Goal: Task Accomplishment & Management: Manage account settings

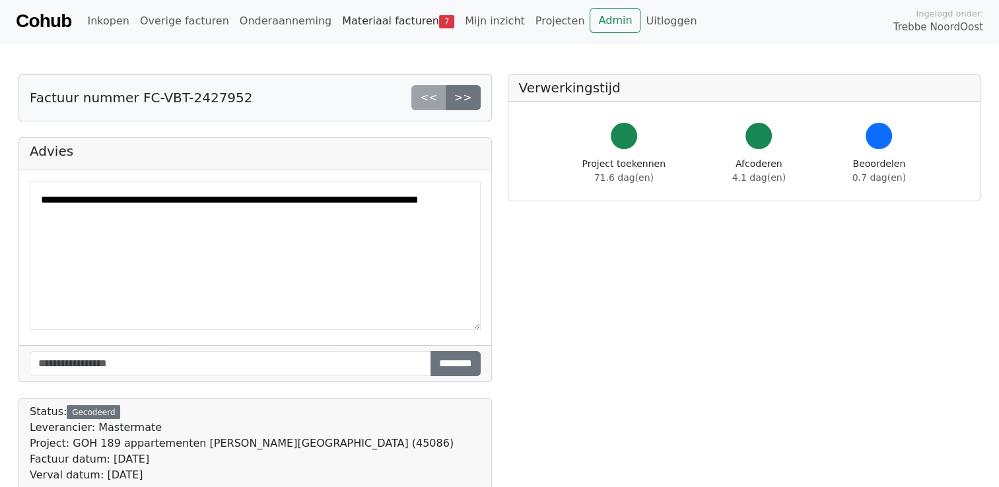
click at [351, 22] on link "Materiaal facturen 7" at bounding box center [398, 21] width 123 height 26
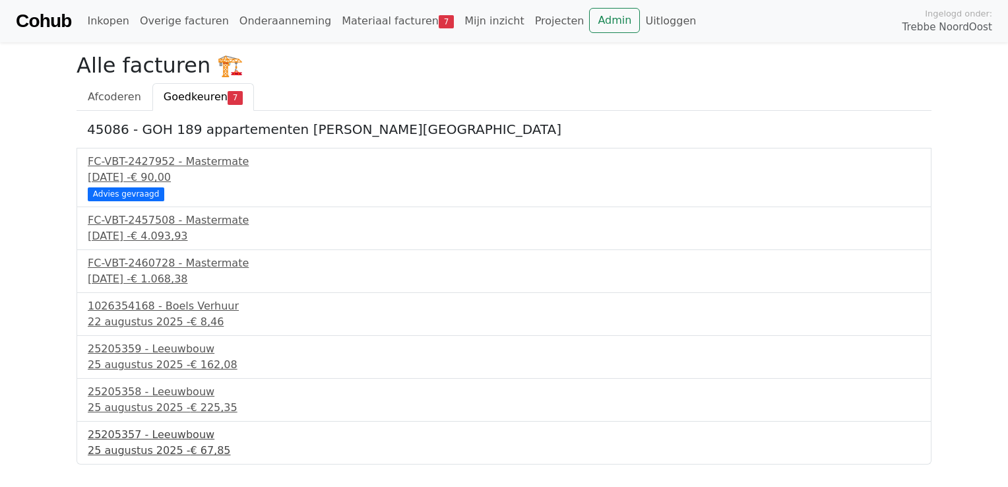
click at [164, 443] on div "25 augustus 2025 - € 67,85" at bounding box center [504, 451] width 833 height 16
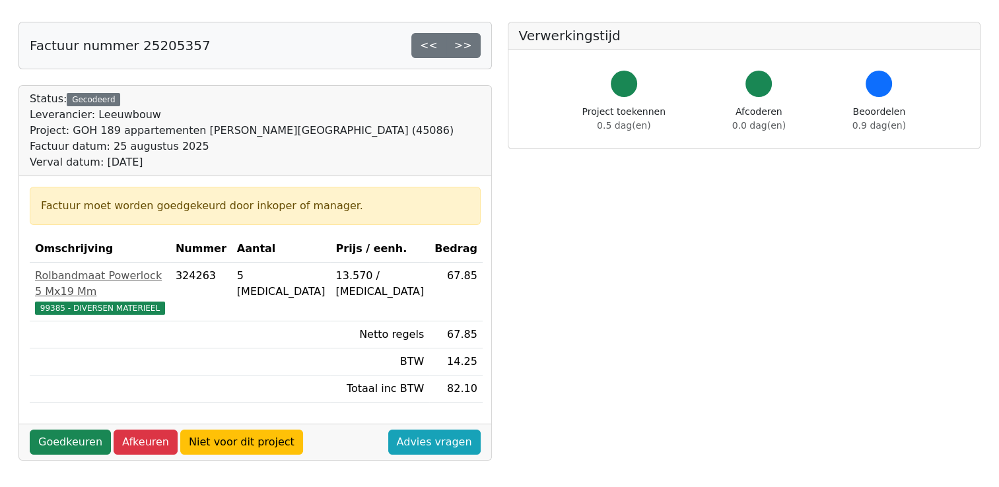
scroll to position [132, 0]
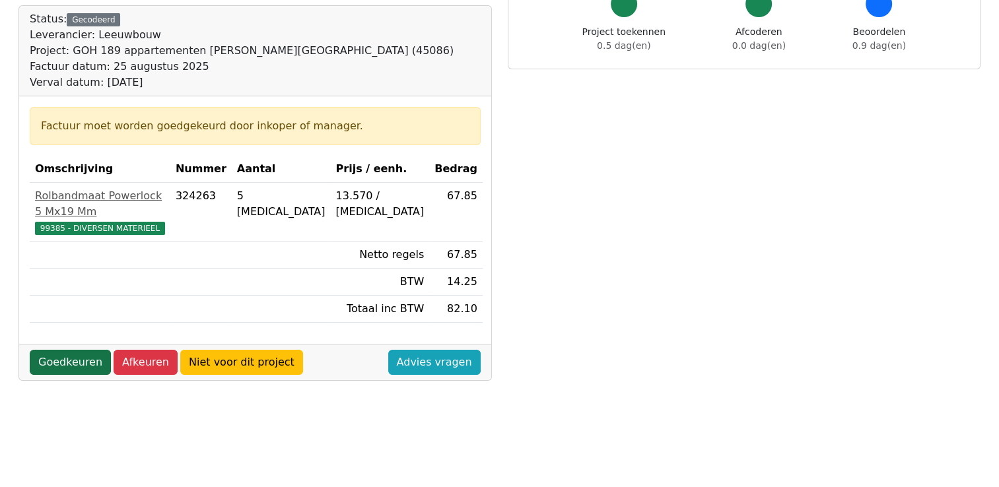
click at [66, 350] on link "Goedkeuren" at bounding box center [70, 362] width 81 height 25
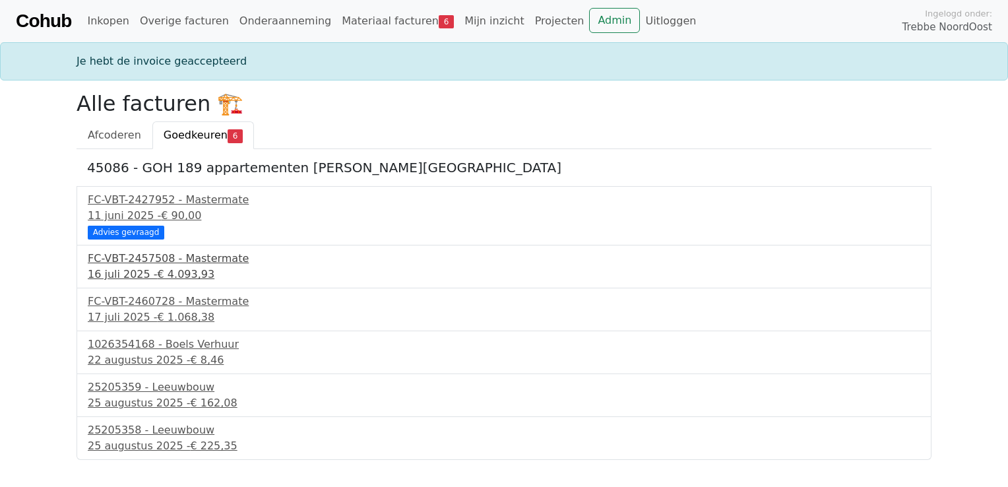
click at [173, 277] on span "€ 4.093,93" at bounding box center [186, 274] width 57 height 13
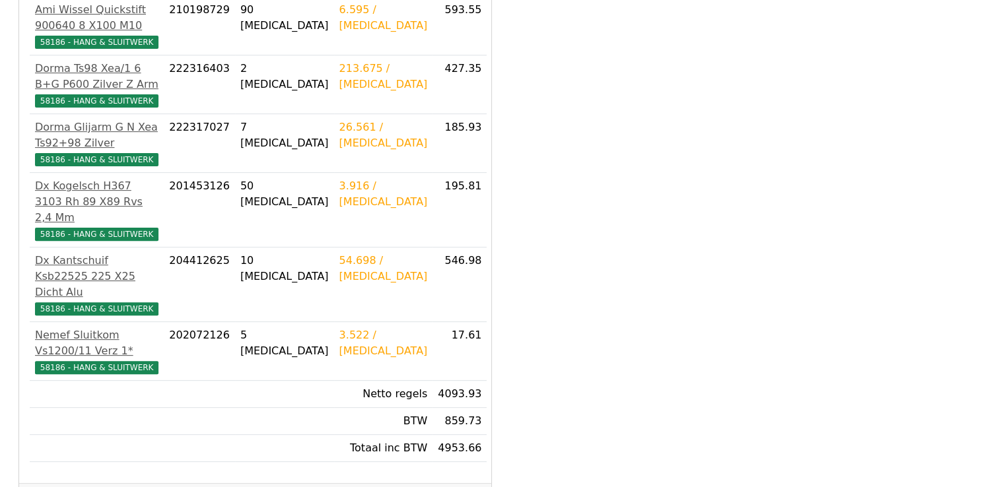
scroll to position [462, 0]
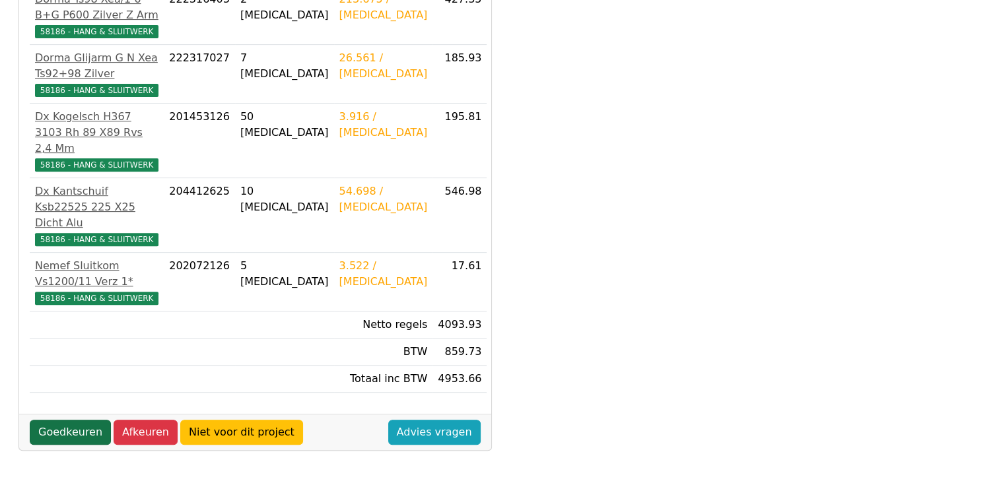
click at [82, 420] on link "Goedkeuren" at bounding box center [70, 432] width 81 height 25
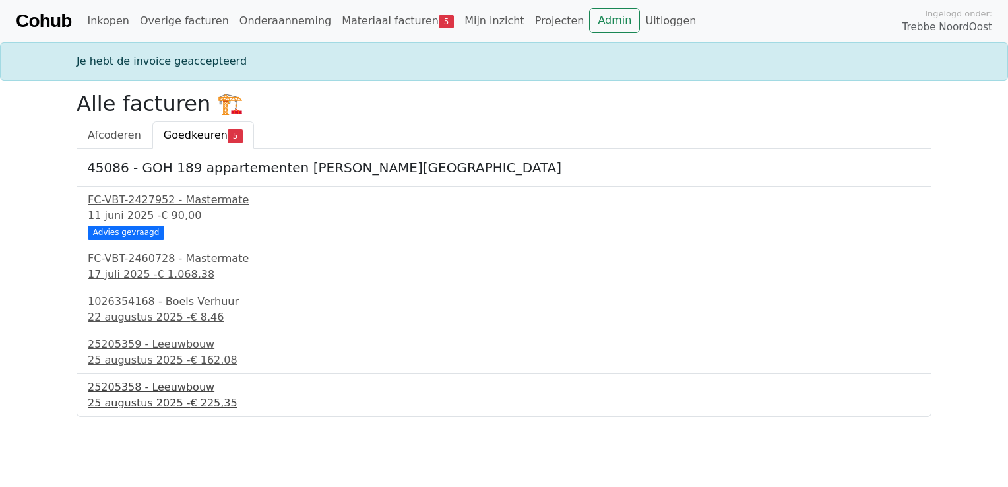
click at [135, 393] on div "25205358 - Leeuwbouw" at bounding box center [504, 387] width 833 height 16
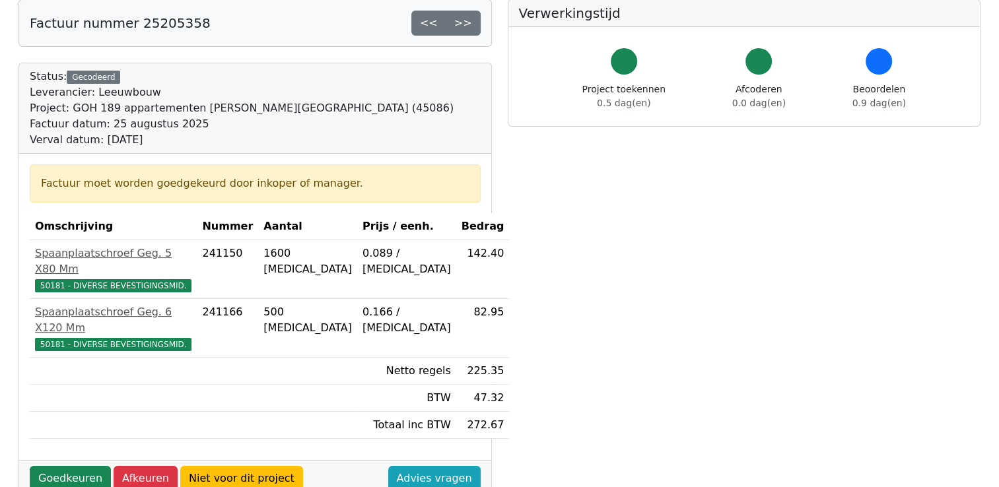
scroll to position [132, 0]
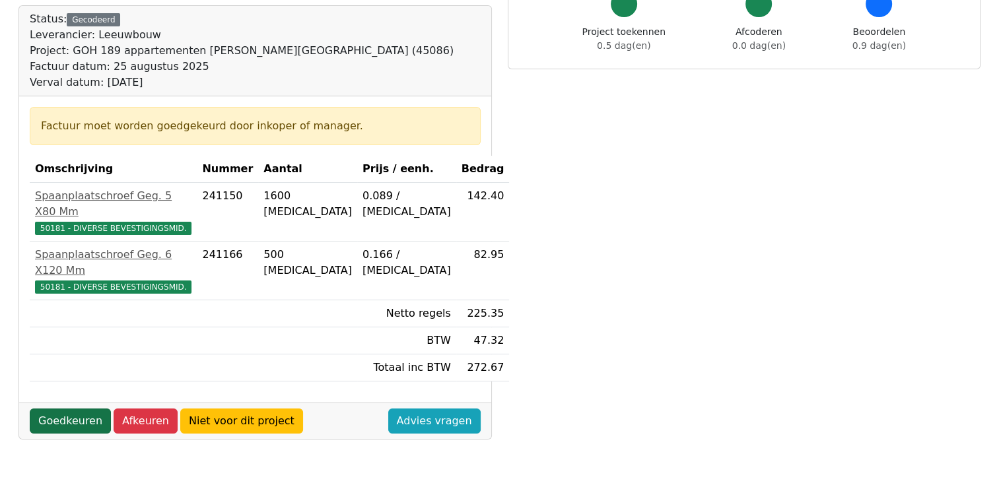
click at [45, 409] on link "Goedkeuren" at bounding box center [70, 421] width 81 height 25
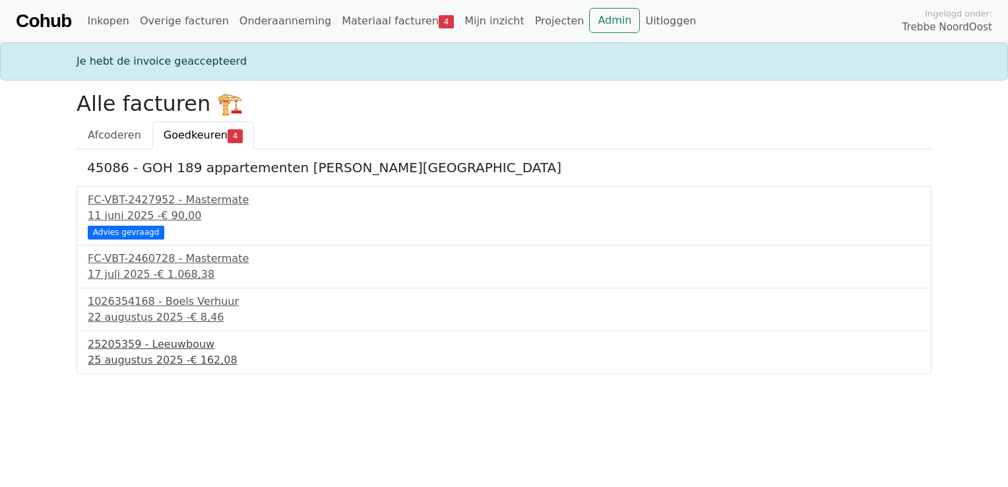
click at [132, 352] on div "25 augustus 2025 - € 162,08" at bounding box center [504, 360] width 833 height 16
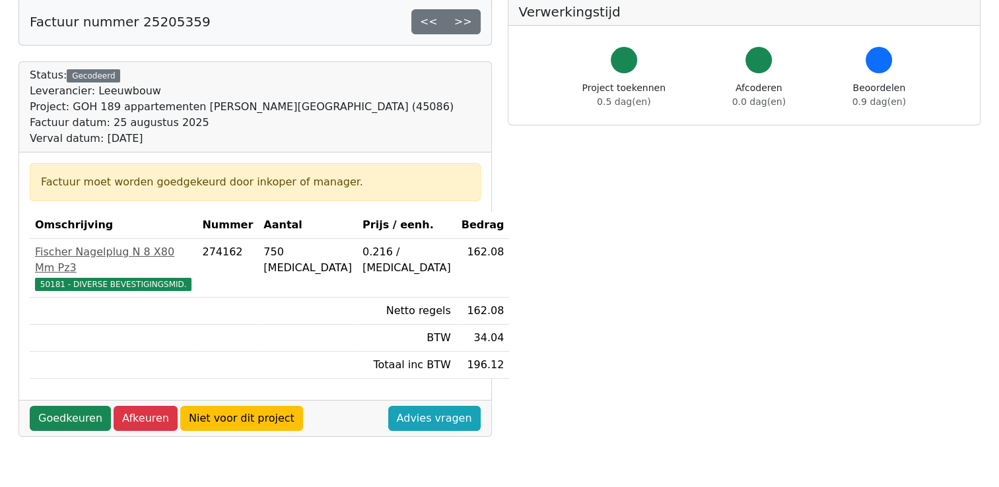
scroll to position [198, 0]
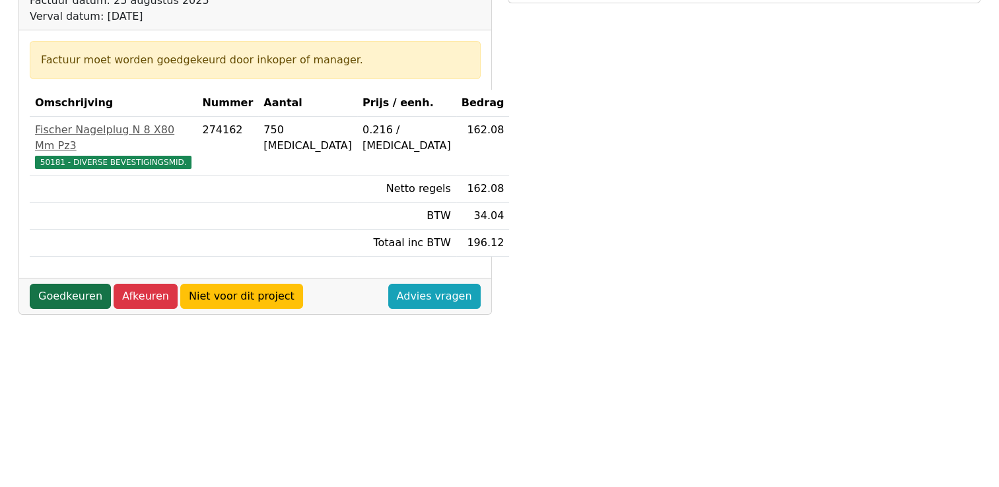
click at [68, 284] on link "Goedkeuren" at bounding box center [70, 296] width 81 height 25
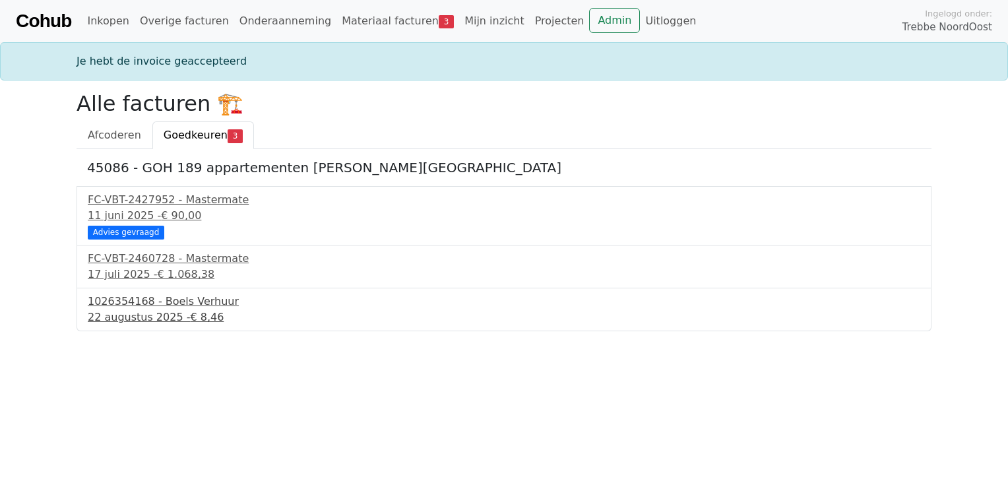
click at [147, 300] on div "1026354168 - Boels Verhuur" at bounding box center [504, 302] width 833 height 16
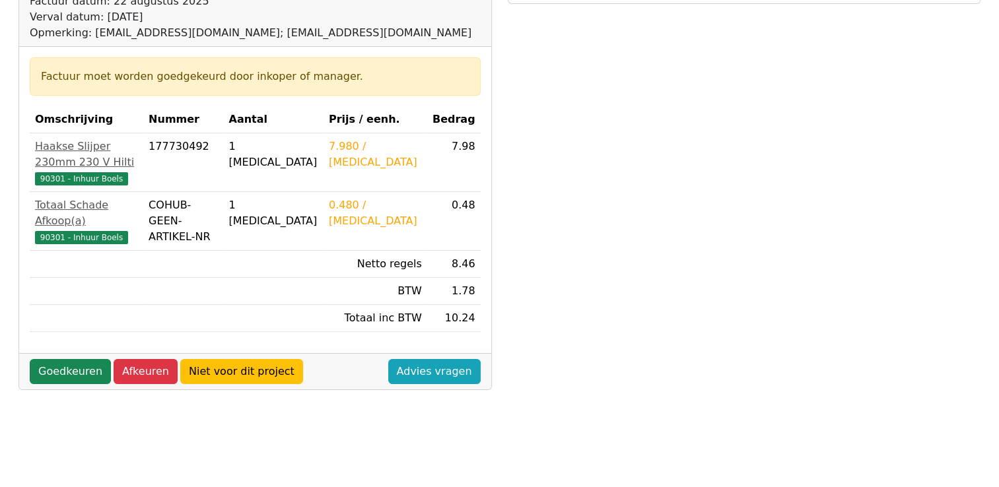
scroll to position [198, 0]
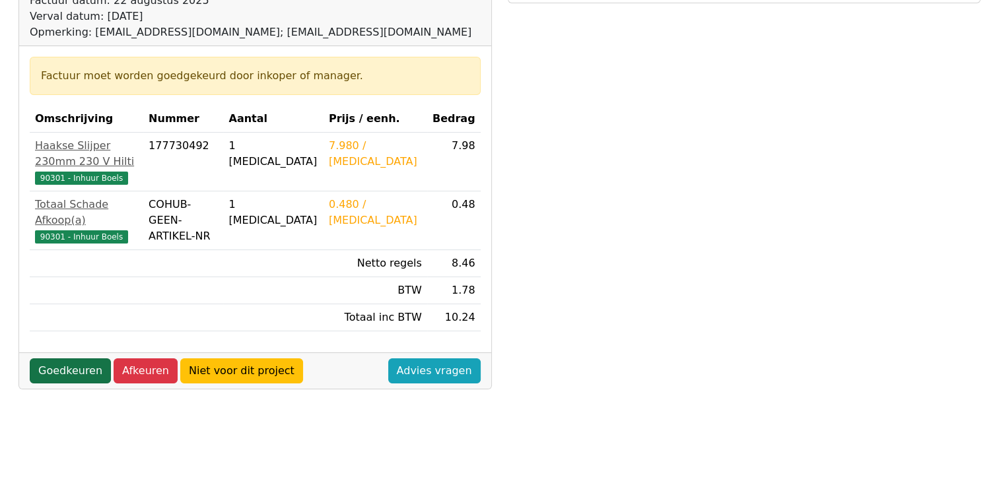
click at [73, 368] on link "Goedkeuren" at bounding box center [70, 370] width 81 height 25
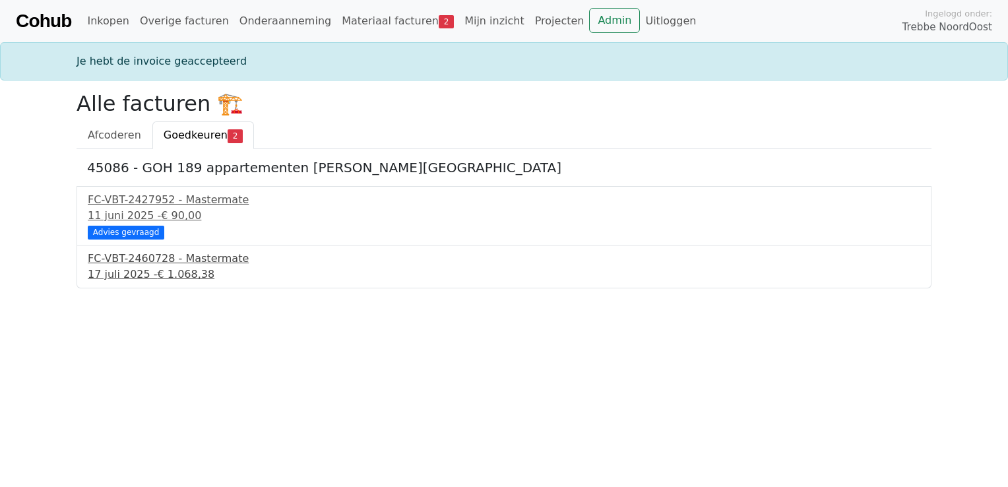
click at [140, 273] on div "17 juli 2025 - € 1.068,38" at bounding box center [504, 275] width 833 height 16
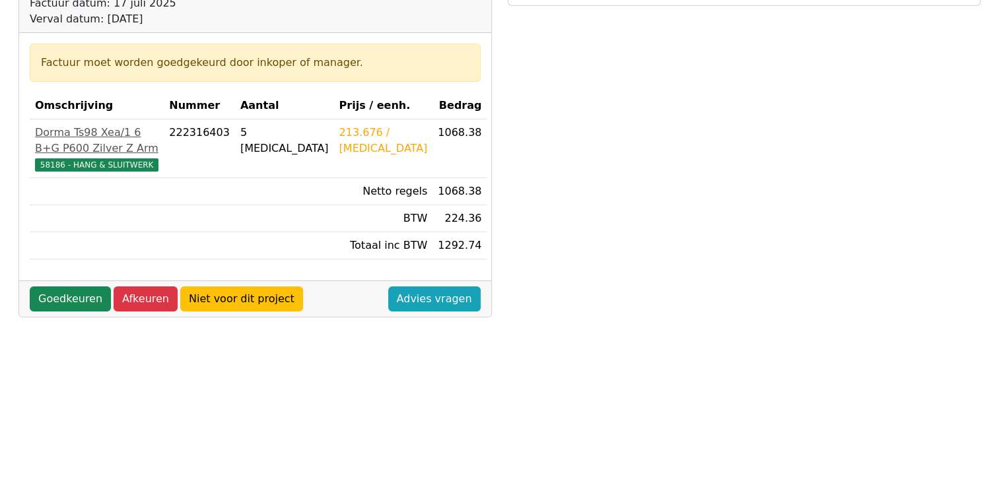
scroll to position [198, 0]
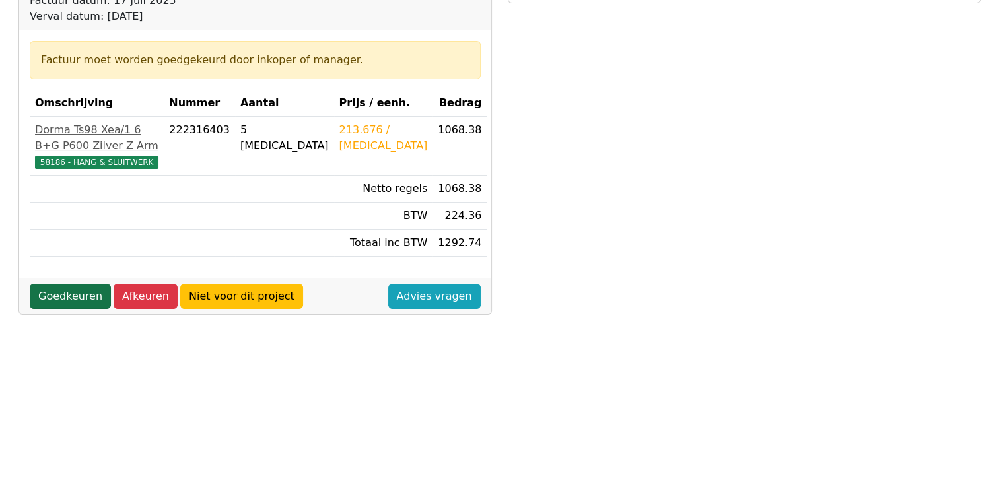
click at [38, 284] on link "Goedkeuren" at bounding box center [70, 296] width 81 height 25
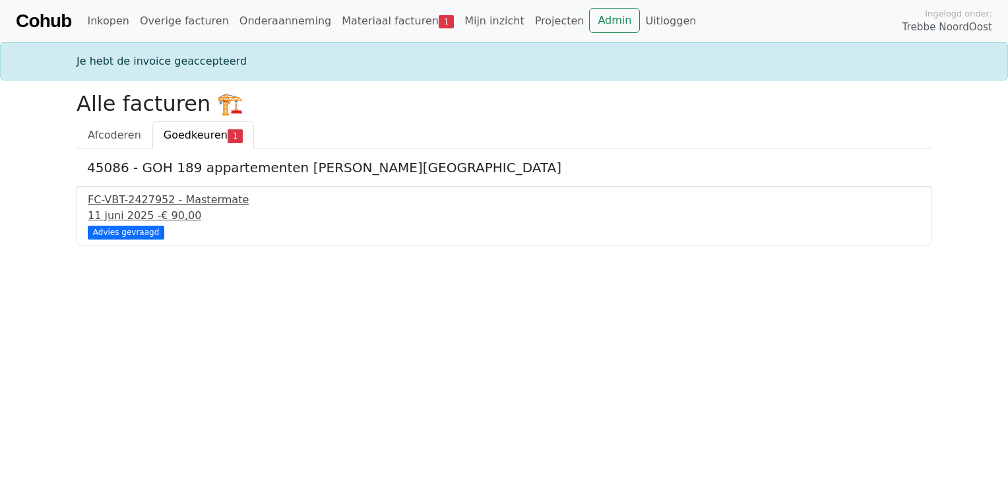
click at [178, 213] on span "€ 90,00" at bounding box center [181, 215] width 40 height 13
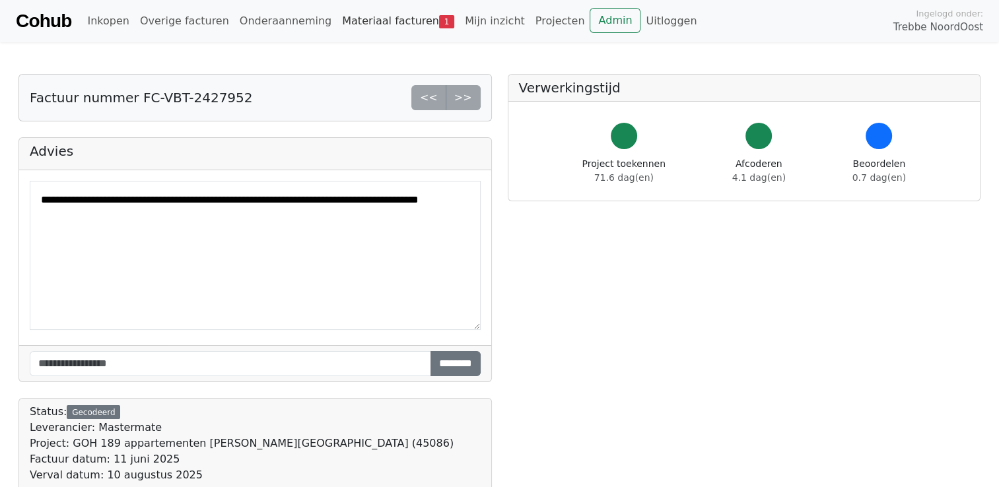
click at [360, 22] on link "Materiaal facturen 1" at bounding box center [398, 21] width 123 height 26
